Goal: Task Accomplishment & Management: Use online tool/utility

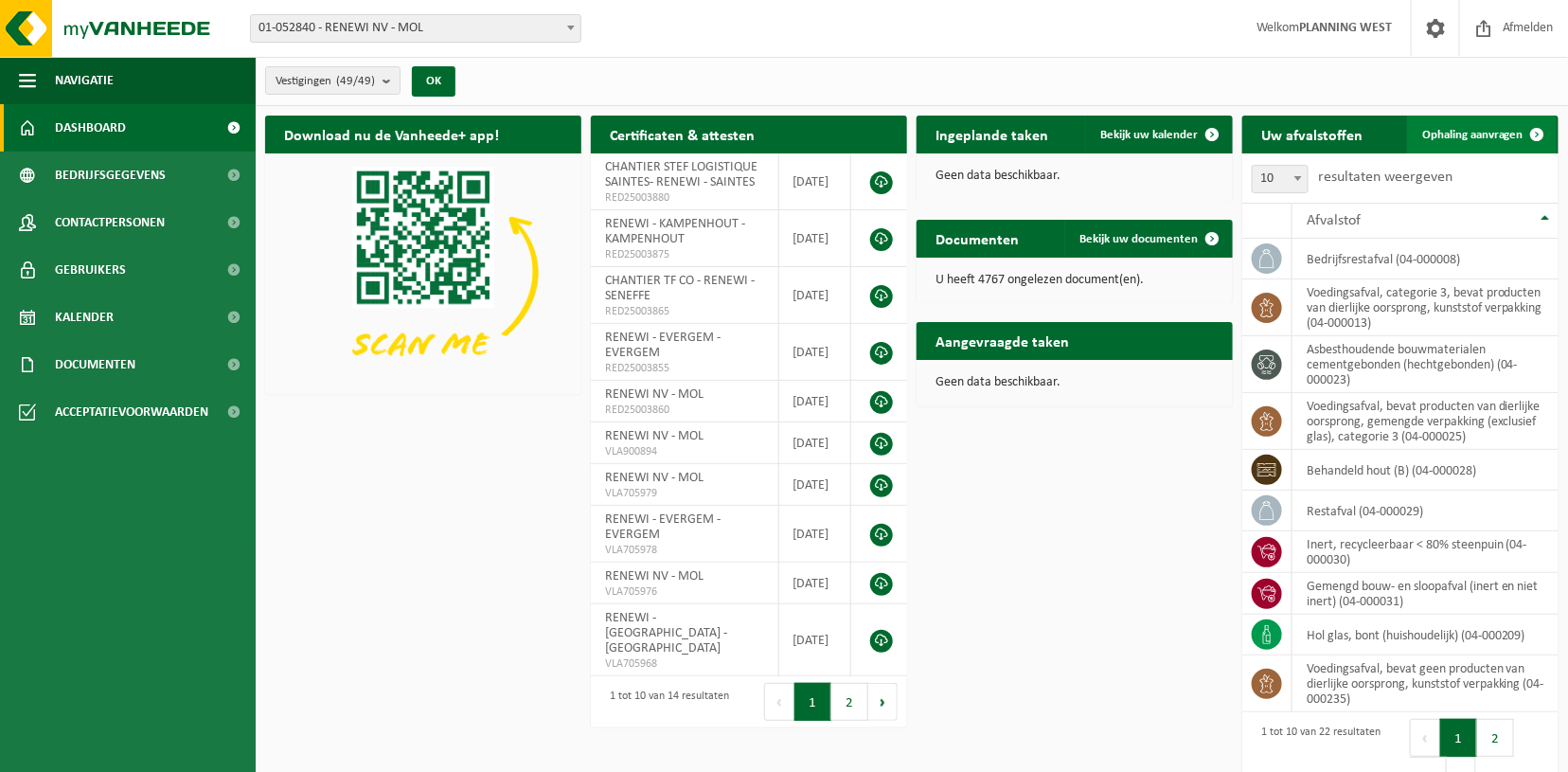
click at [1494, 138] on span "Ophaling aanvragen" at bounding box center [1472, 135] width 102 height 13
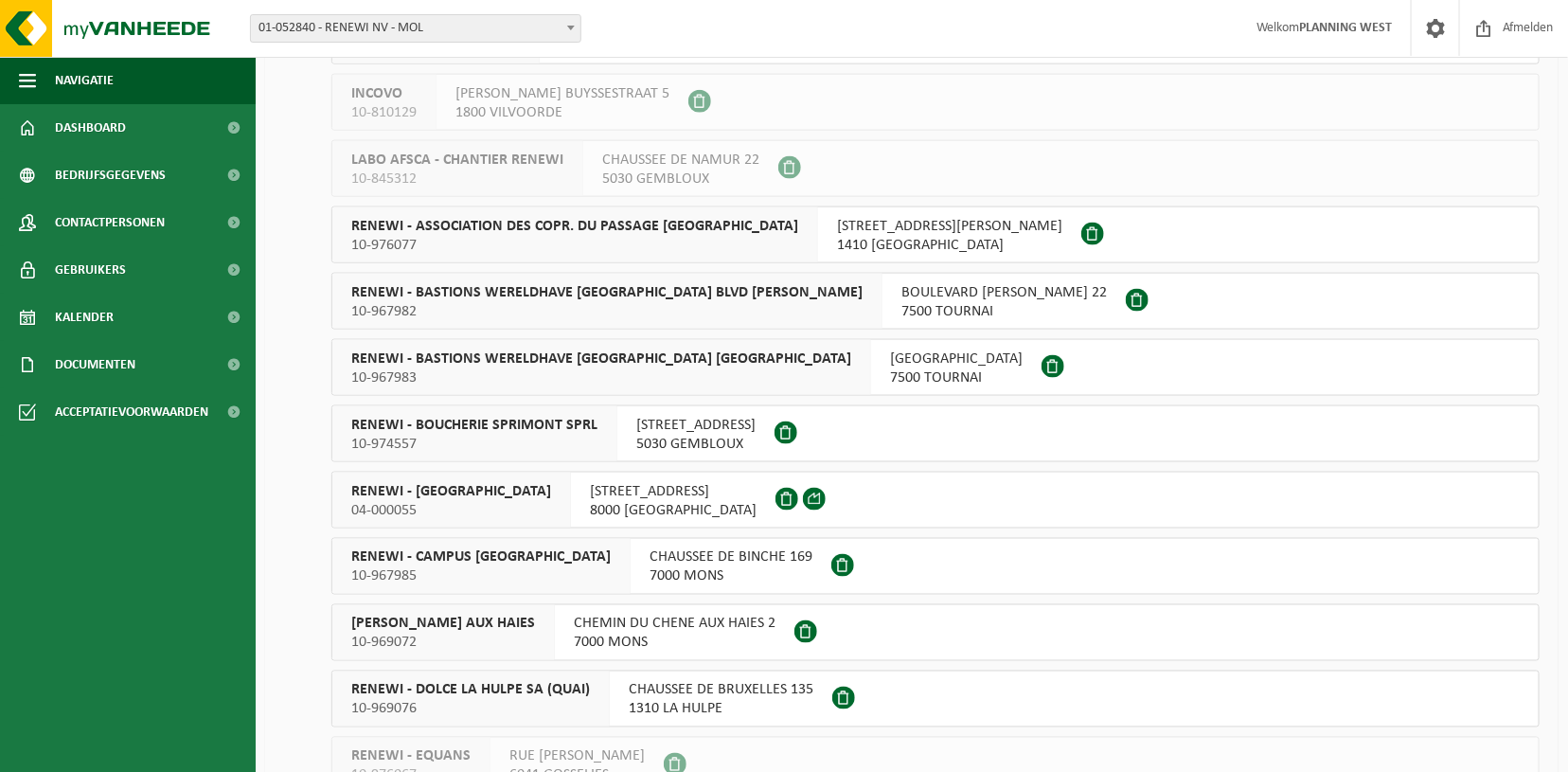
scroll to position [974, 0]
click at [415, 484] on span "RENEWI - BRUGGE" at bounding box center [450, 489] width 199 height 19
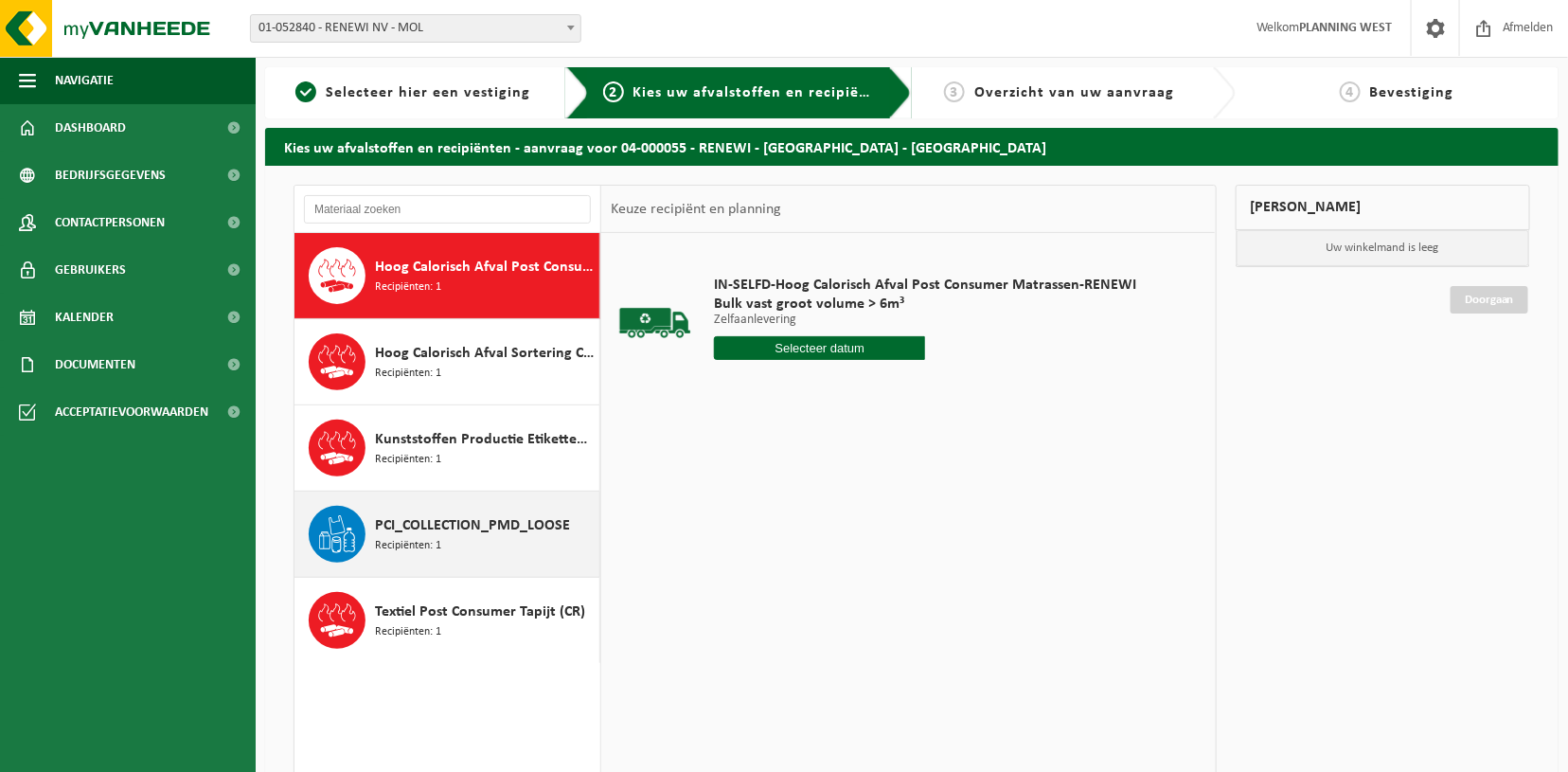
click at [406, 526] on span "PCI_COLLECTION_PMD_LOOSE" at bounding box center [473, 525] width 195 height 22
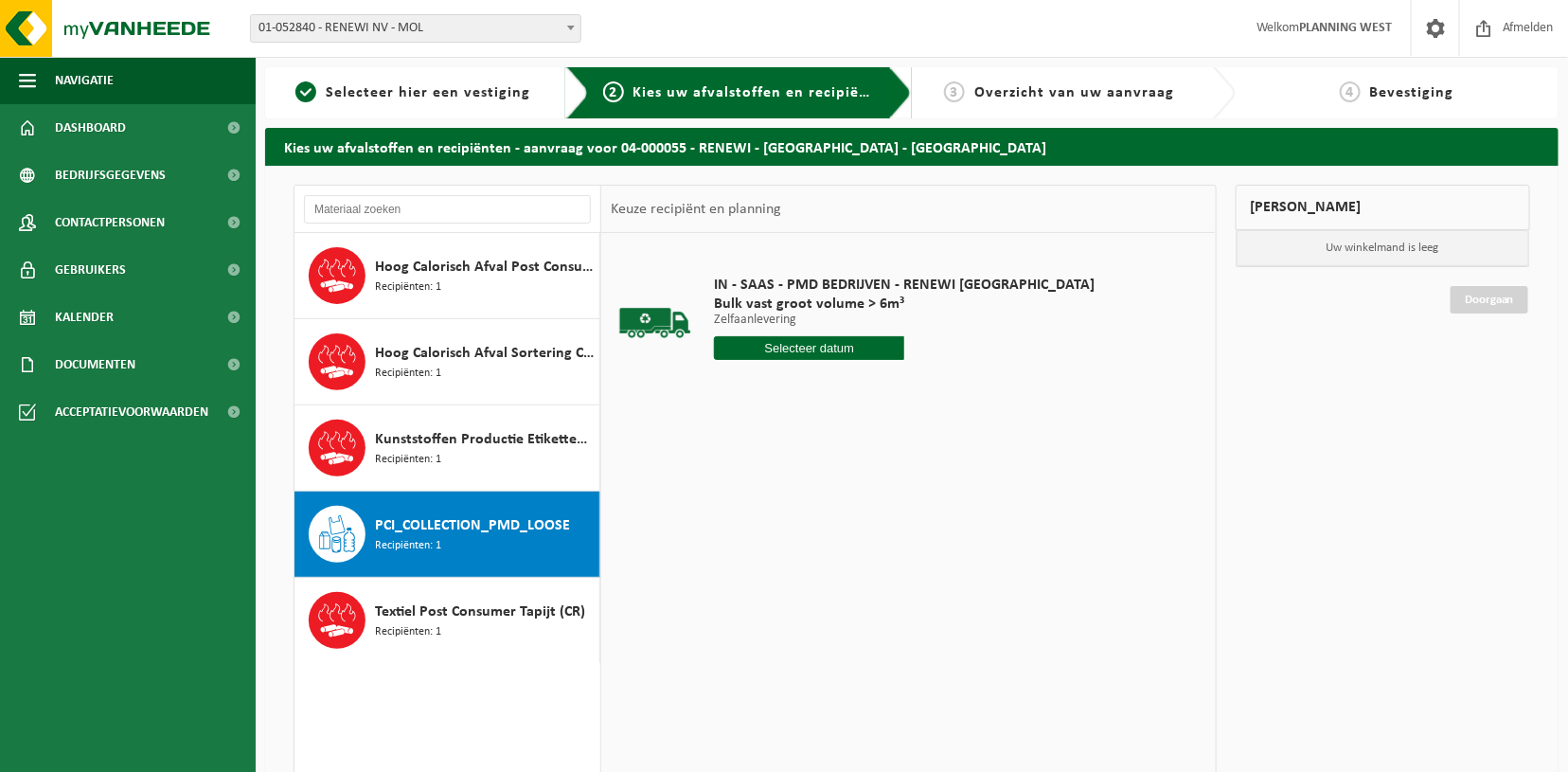
click at [792, 348] on input "text" at bounding box center [809, 348] width 191 height 23
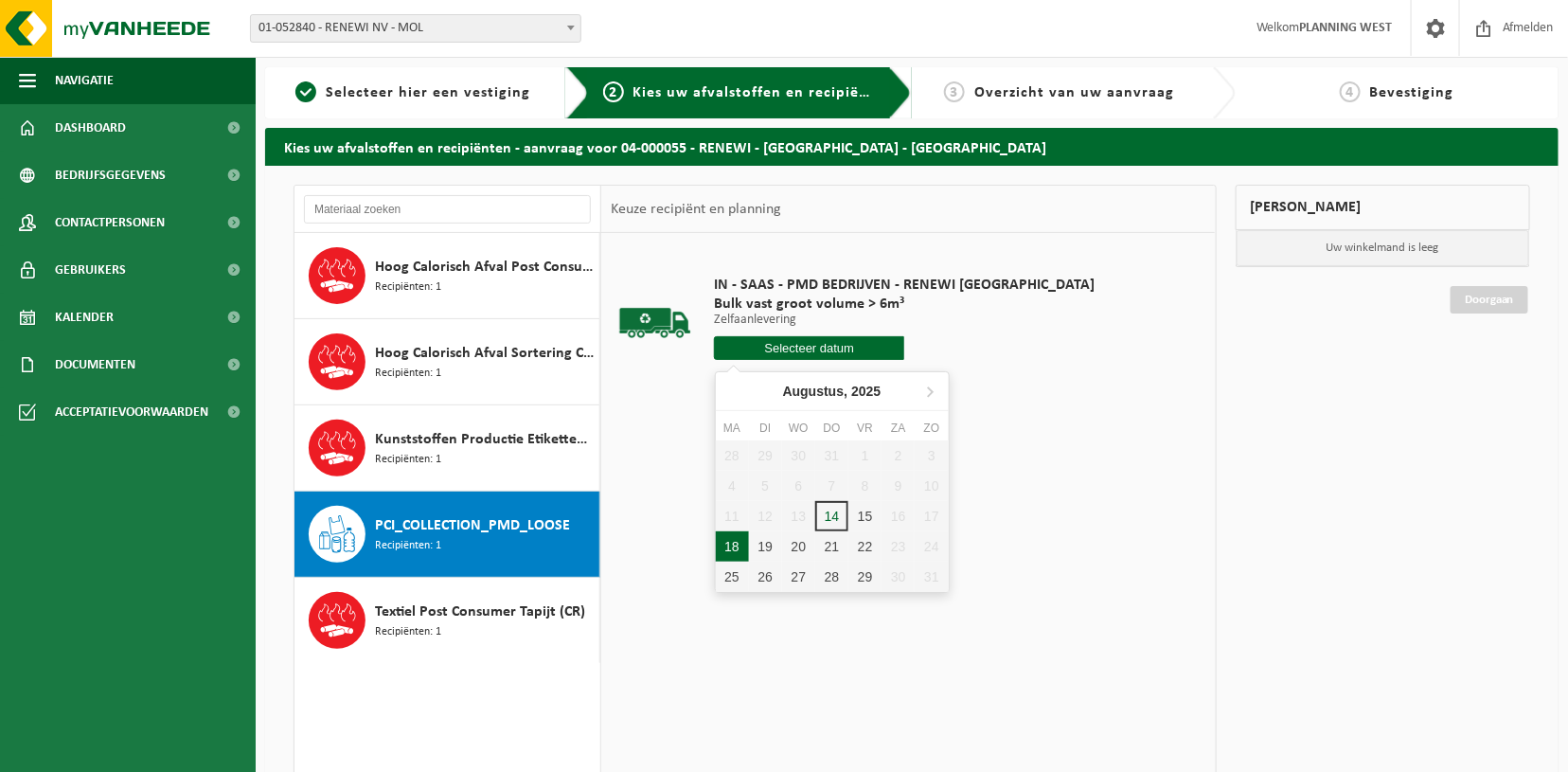
click at [727, 553] on div "18" at bounding box center [733, 546] width 33 height 30
type input "Van [DATE]"
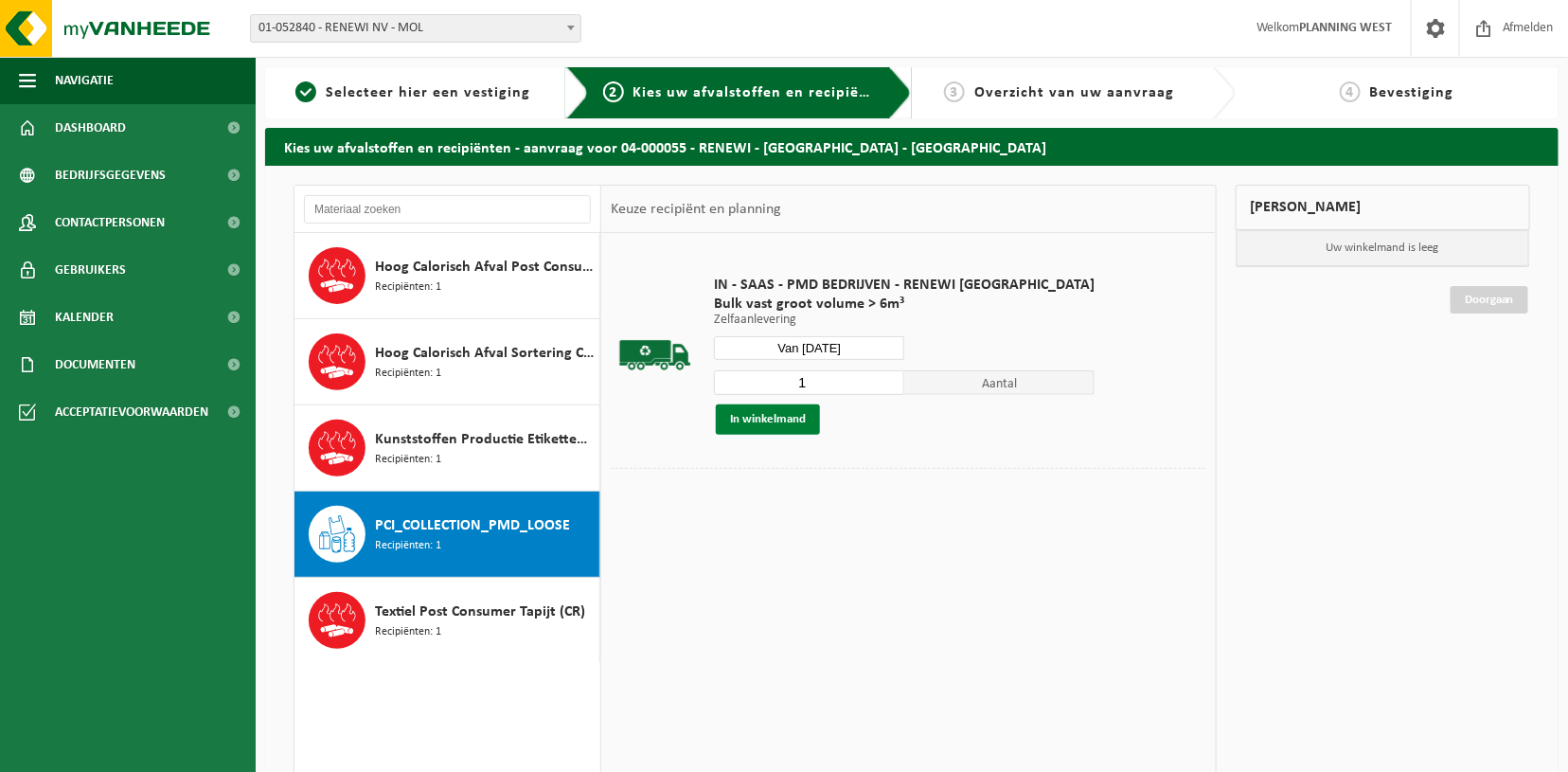
click at [739, 410] on button "In winkelmand" at bounding box center [768, 419] width 105 height 30
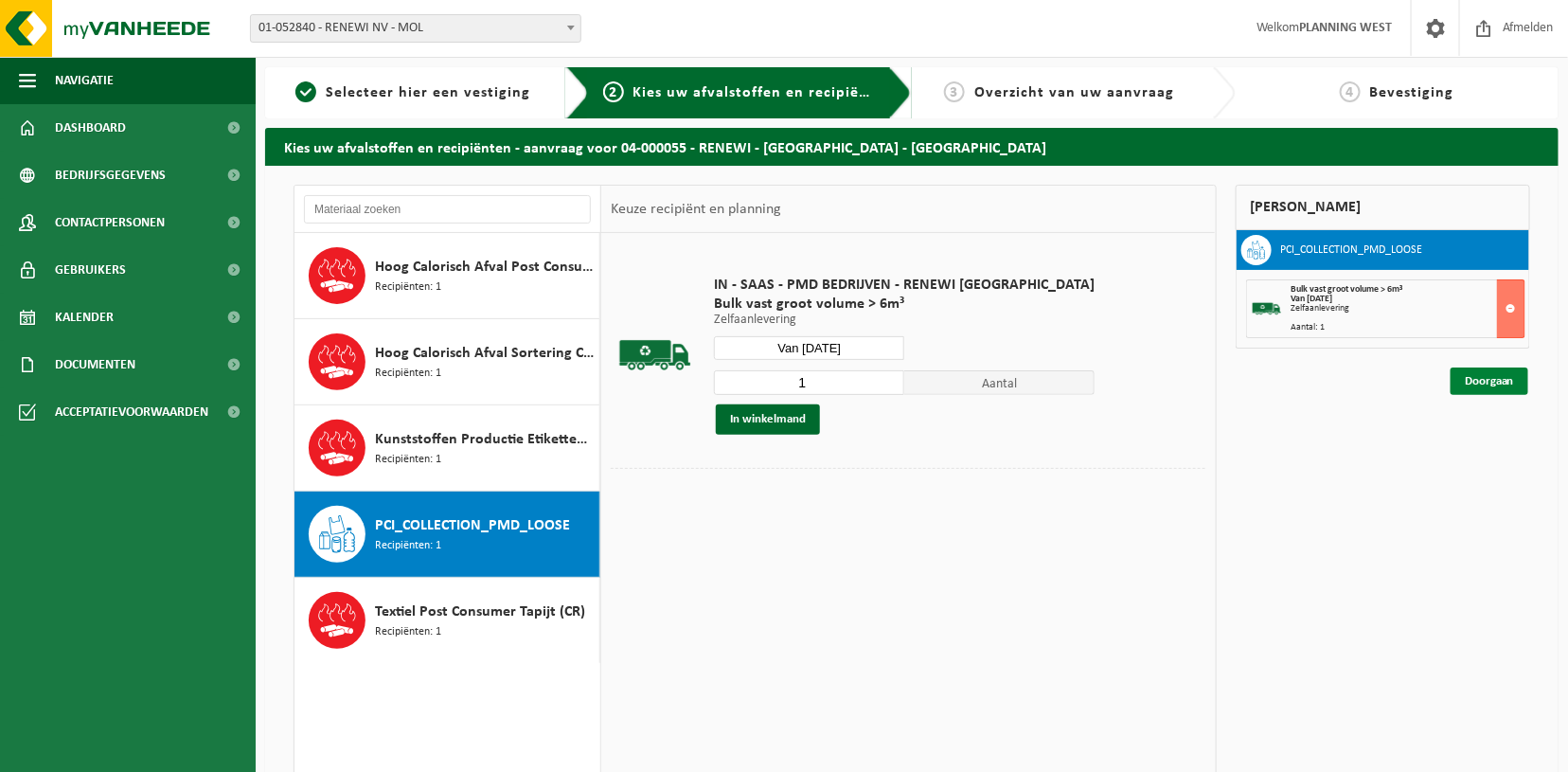
click at [1473, 379] on link "Doorgaan" at bounding box center [1488, 381] width 77 height 27
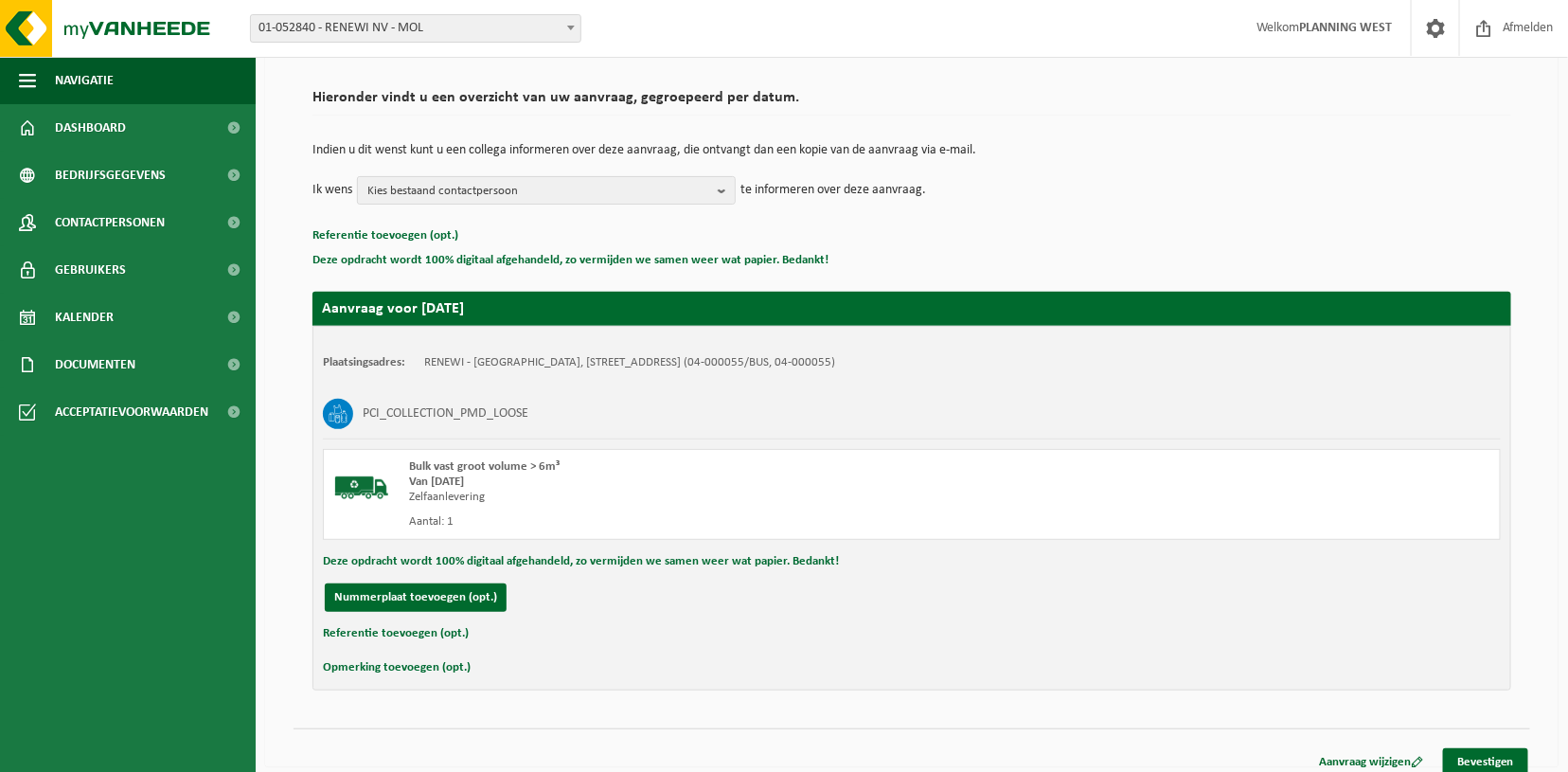
scroll to position [137, 0]
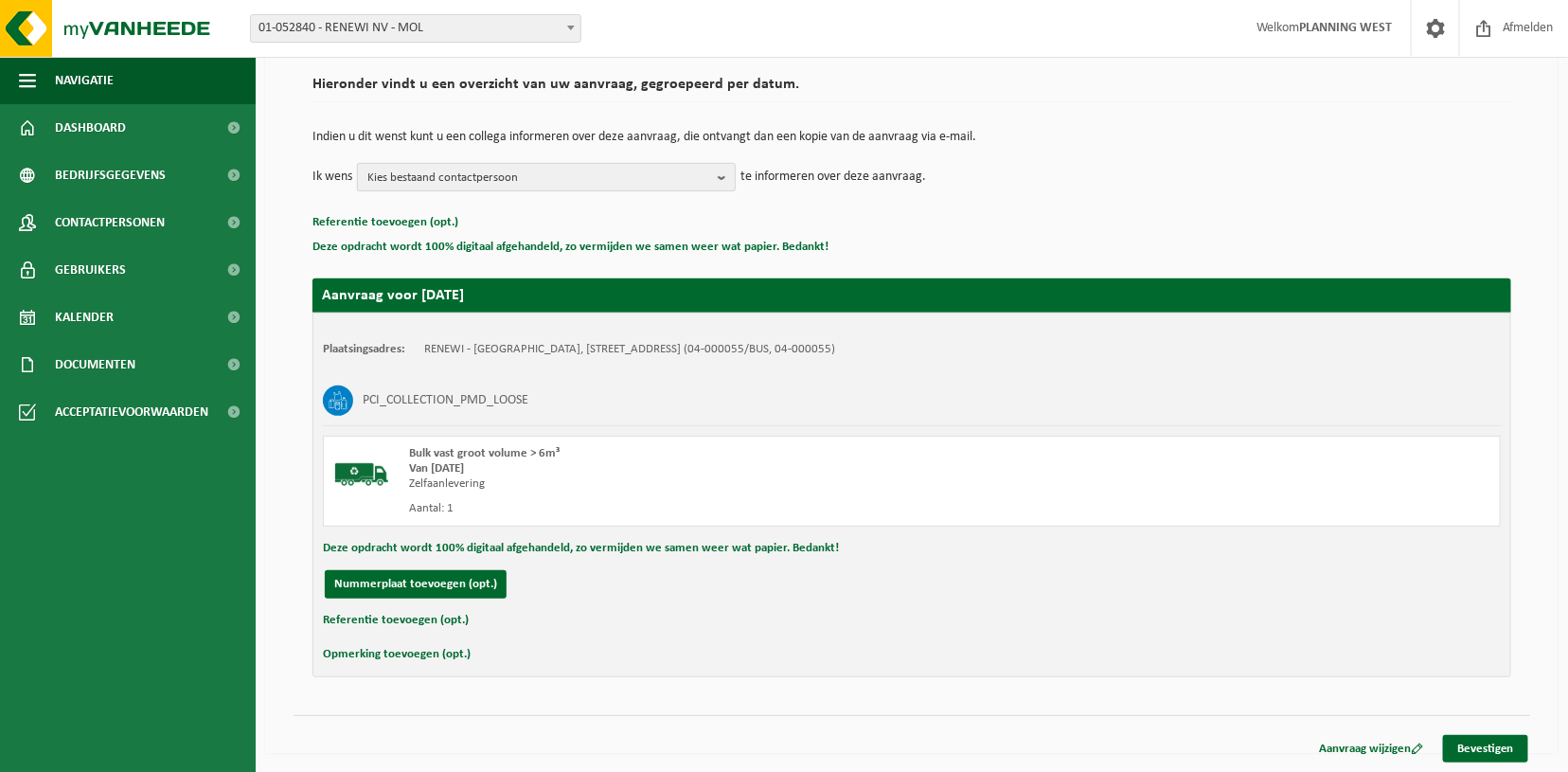
click at [587, 164] on span "Kies bestaand contactpersoon" at bounding box center [538, 178] width 343 height 28
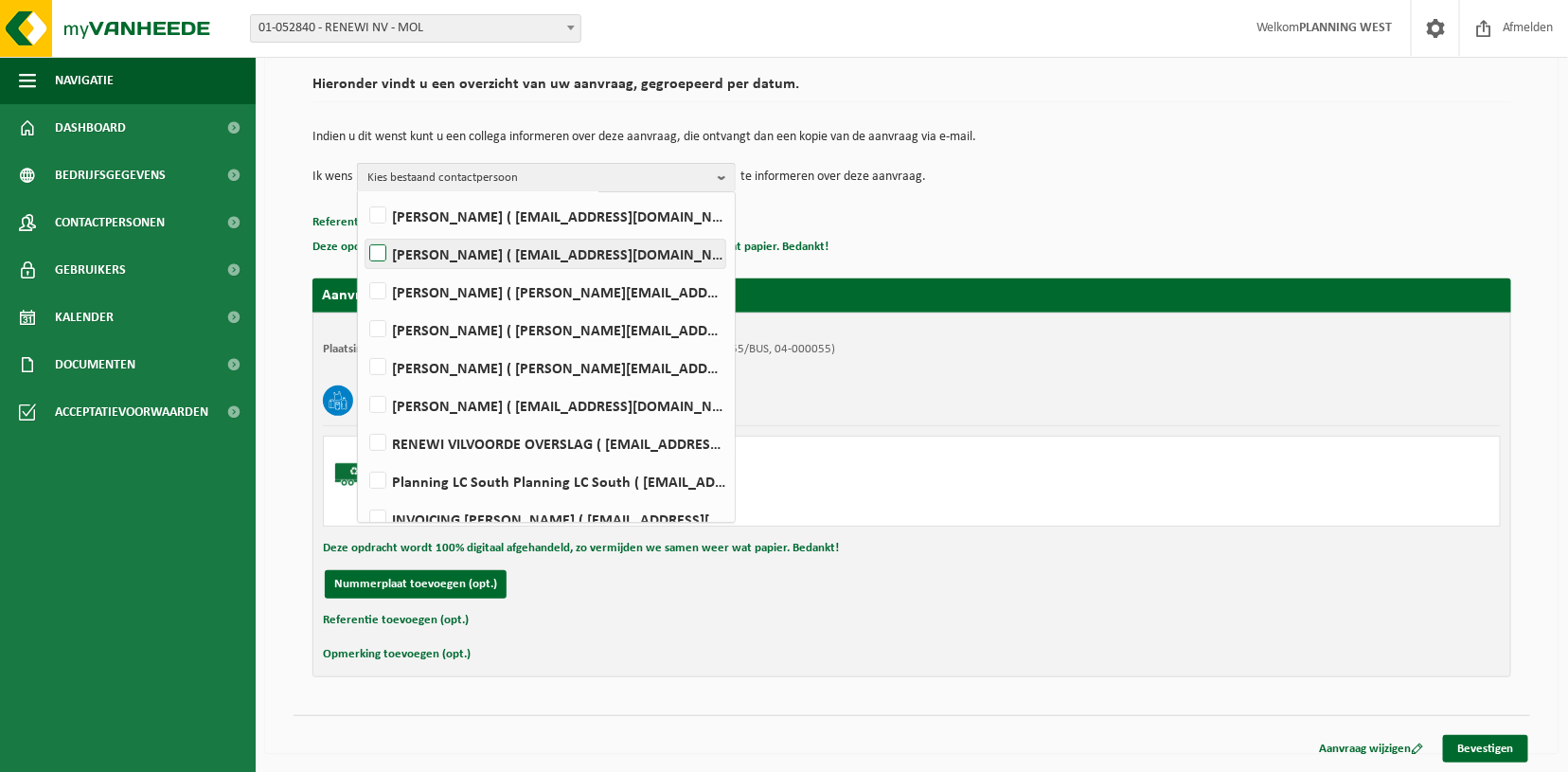
scroll to position [220, 0]
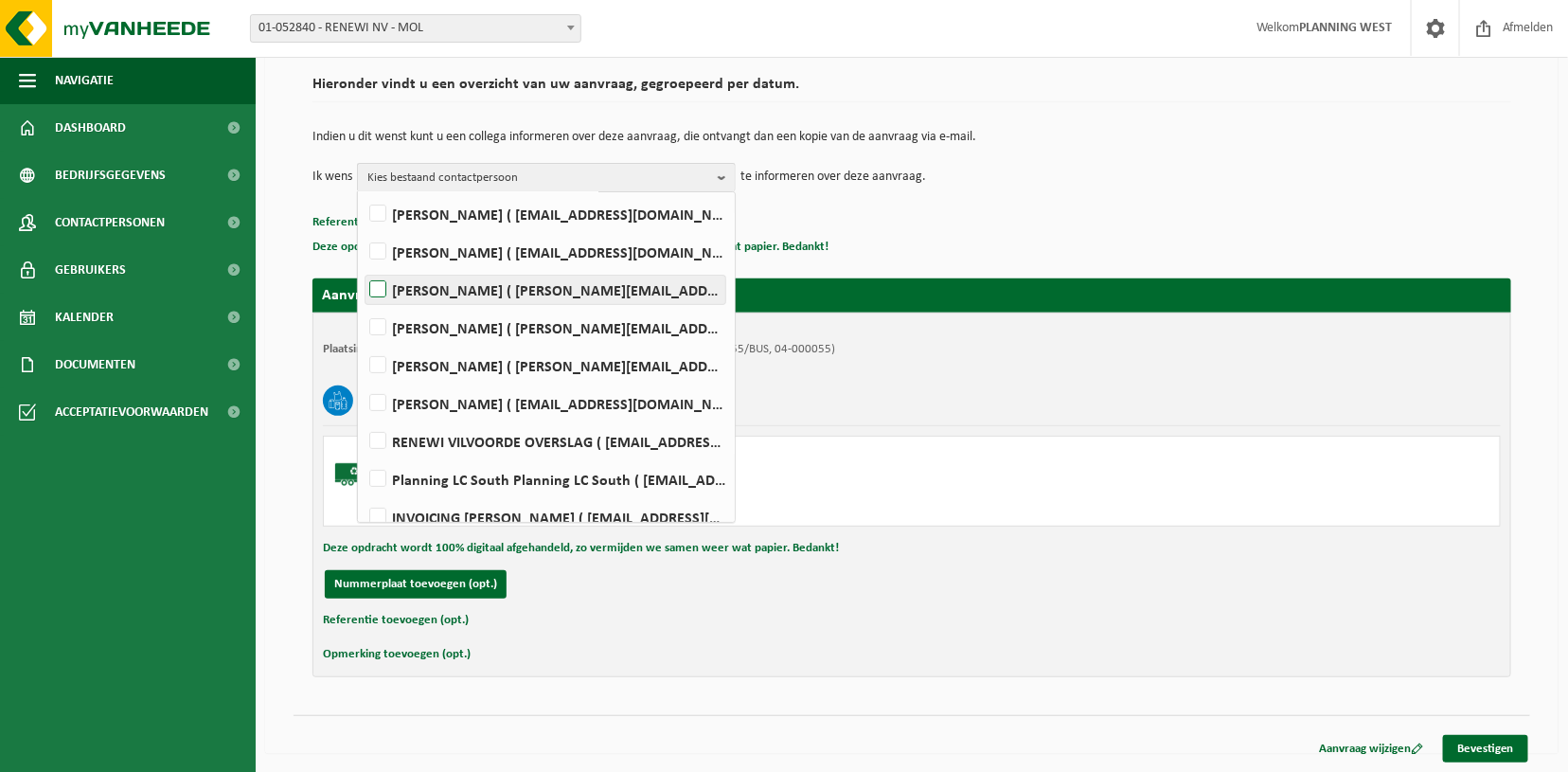
click at [425, 278] on label "[PERSON_NAME] ( [PERSON_NAME][EMAIL_ADDRESS][DOMAIN_NAME] )" at bounding box center [545, 289] width 360 height 28
click at [362, 266] on input "[PERSON_NAME] ( [PERSON_NAME][EMAIL_ADDRESS][DOMAIN_NAME] )" at bounding box center [361, 265] width 1 height 1
checkbox input "true"
click at [1059, 249] on p "Deze opdracht wordt 100% digitaal afgehandeld, zo vermijden we samen weer wat p…" at bounding box center [911, 246] width 1199 height 24
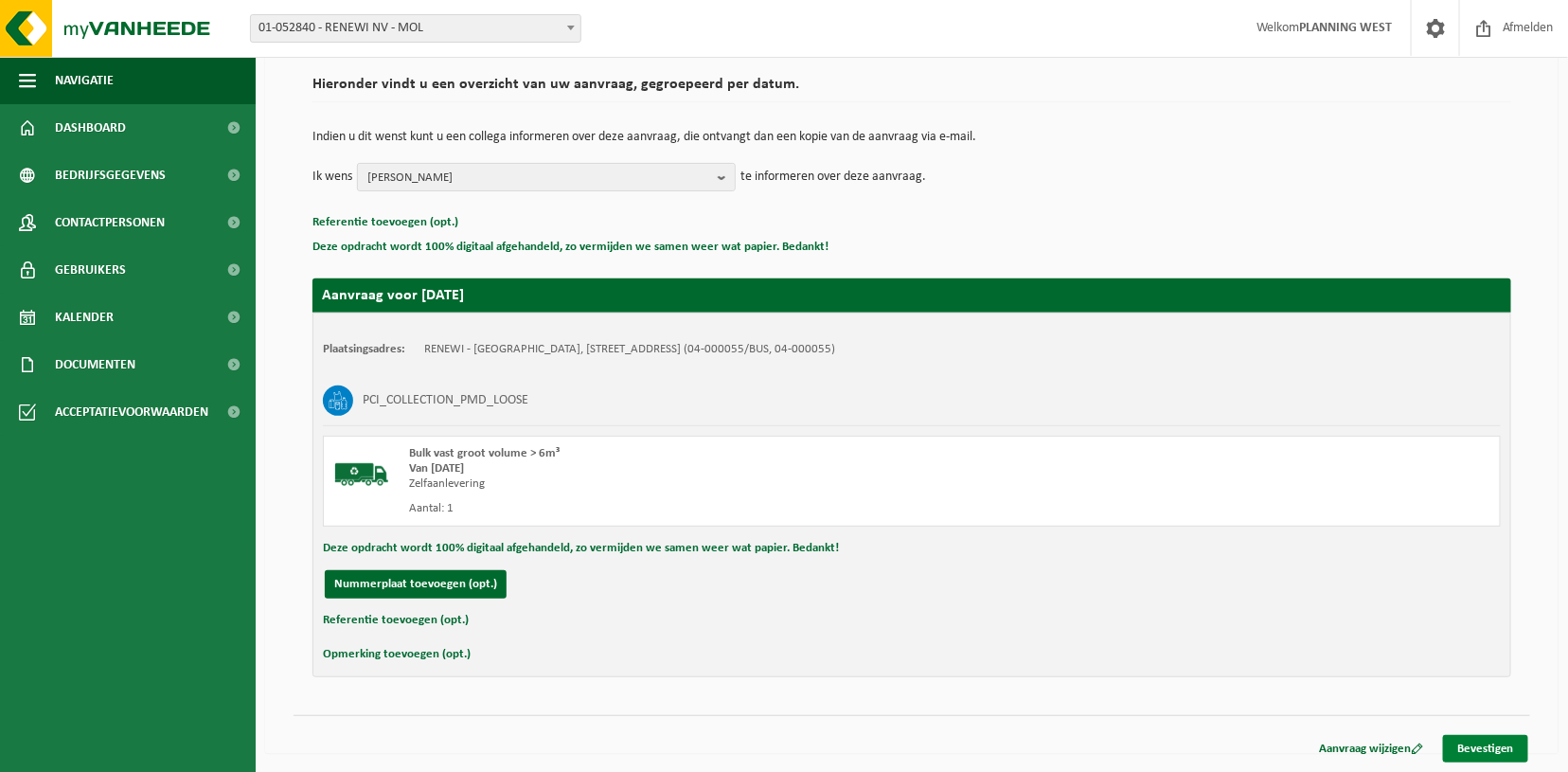
click at [1505, 748] on link "Bevestigen" at bounding box center [1485, 749] width 85 height 27
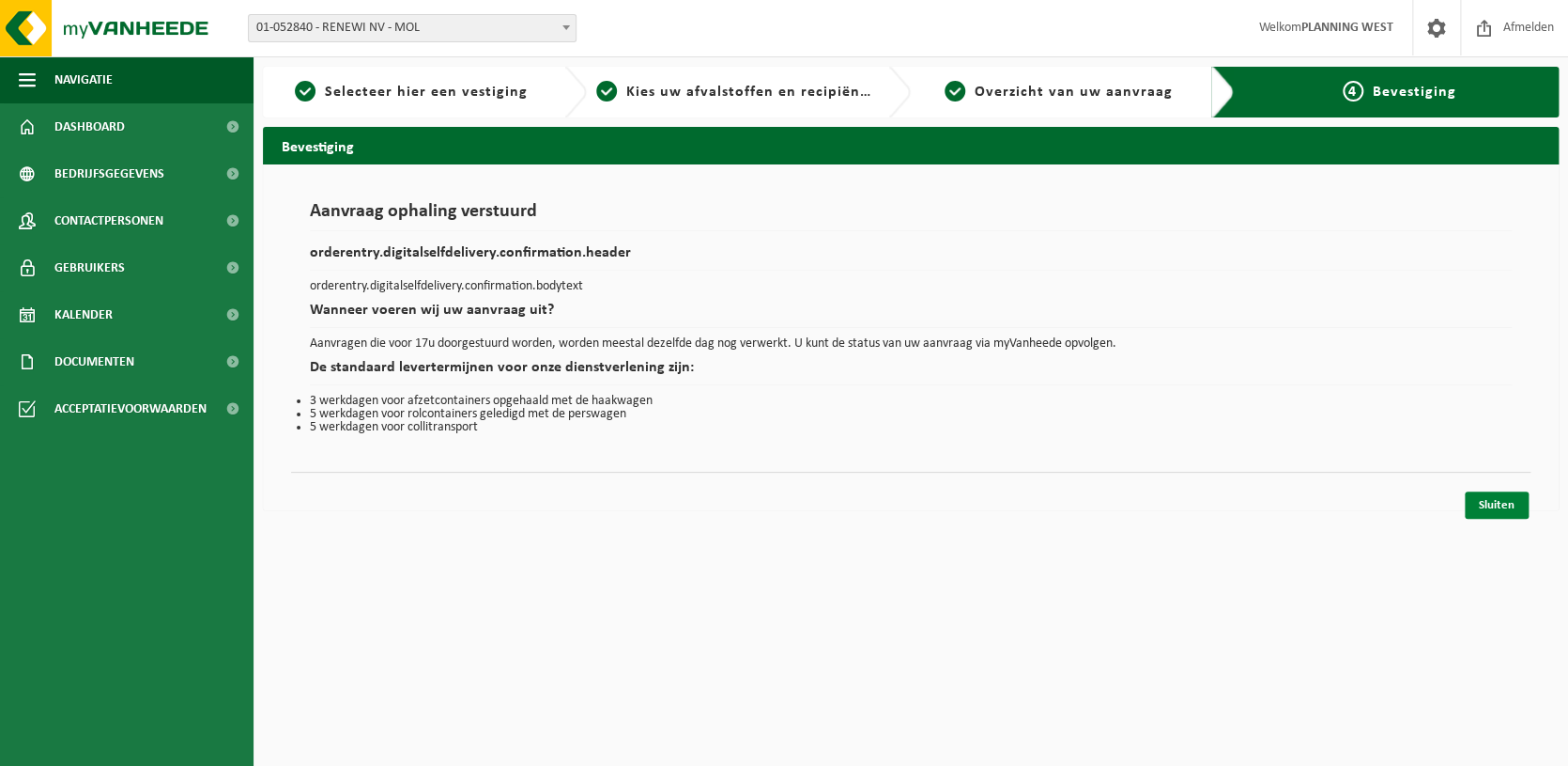
click at [1508, 500] on link "Sluiten" at bounding box center [1497, 505] width 64 height 27
